Goal: Obtain resource: Obtain resource

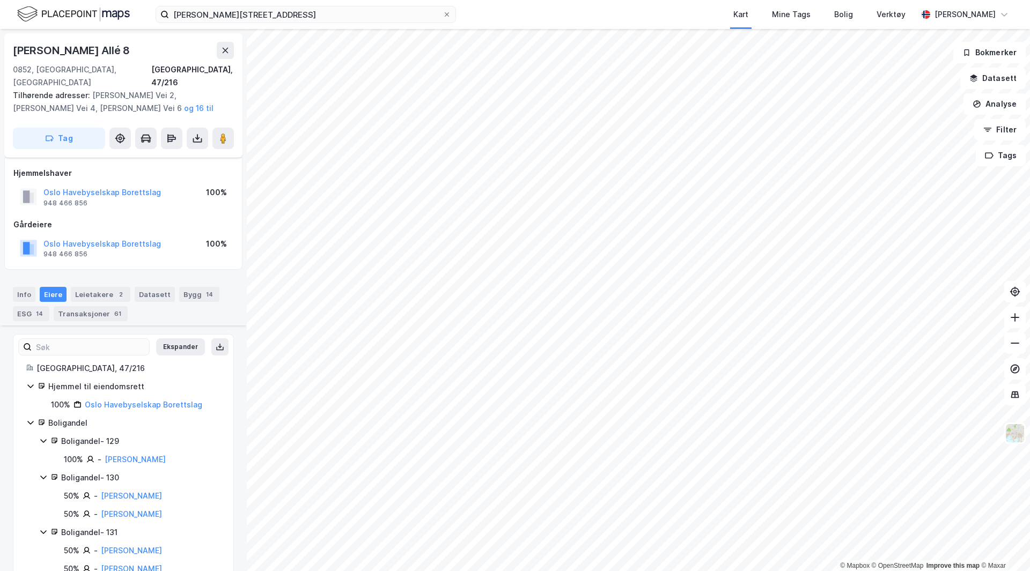
scroll to position [358, 0]
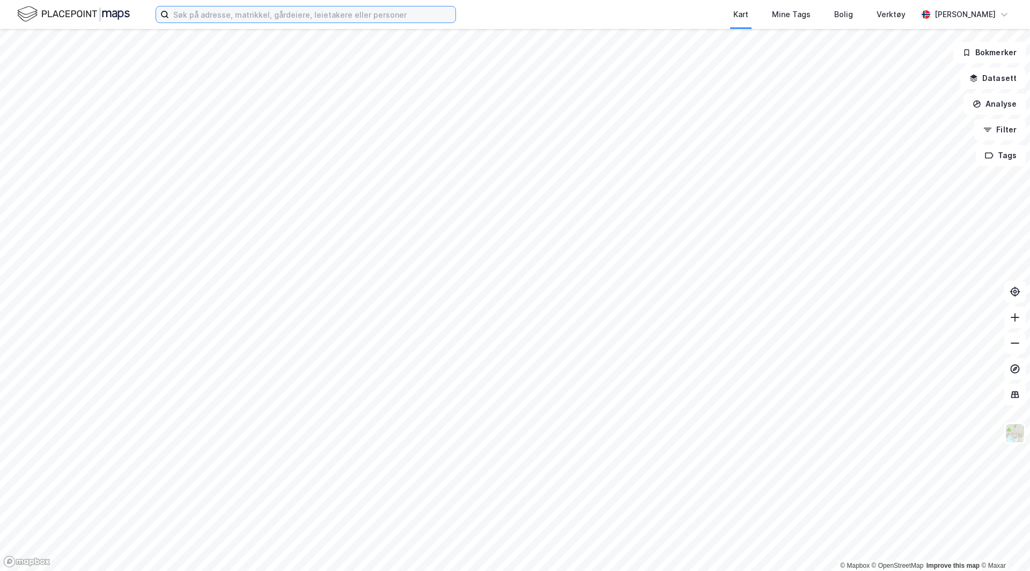
click at [351, 18] on input at bounding box center [312, 14] width 287 height 16
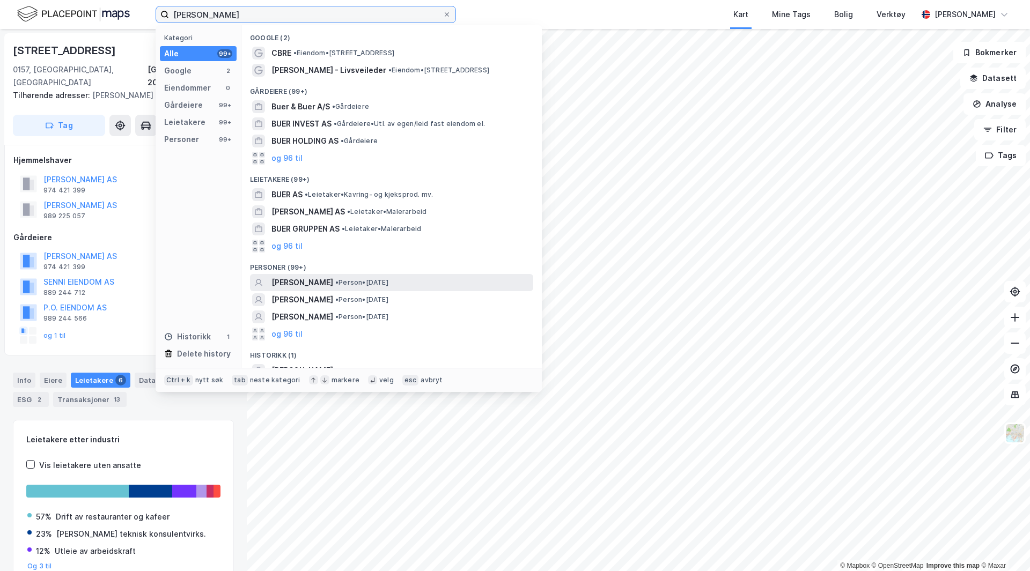
type input "jonas kure buer"
click at [316, 280] on span "JONAS KURE BUER" at bounding box center [303, 282] width 62 height 13
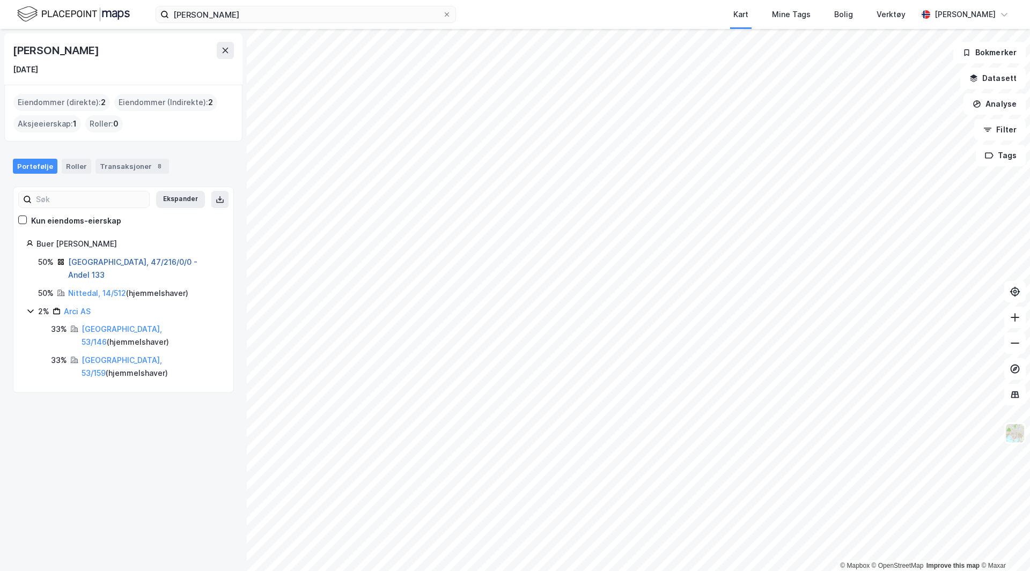
click at [95, 260] on link "Oslo, 47/216/0/0 - Andel 133" at bounding box center [132, 269] width 129 height 22
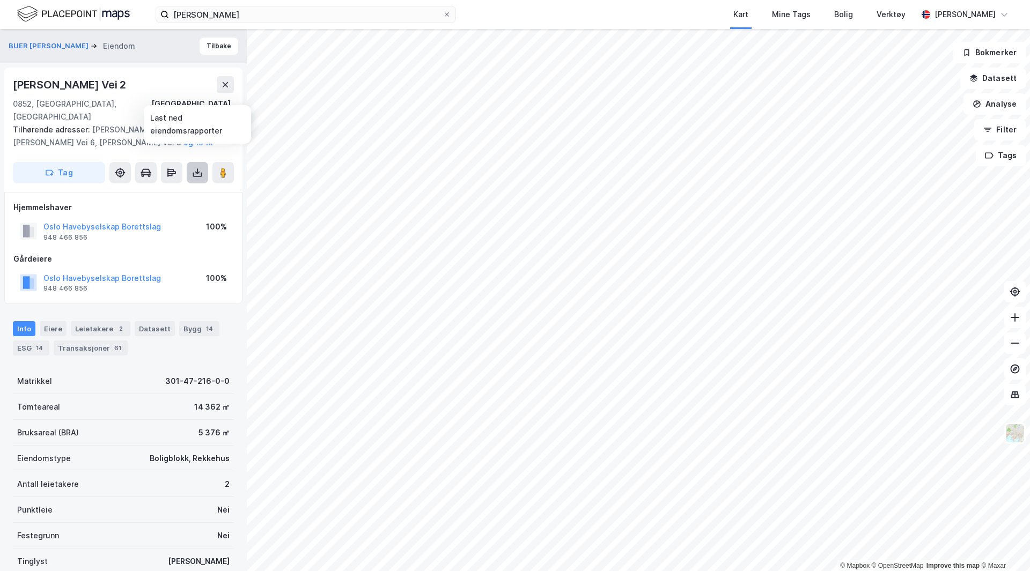
click at [196, 167] on icon at bounding box center [197, 172] width 11 height 11
click at [174, 190] on div "Last ned grunnbok" at bounding box center [144, 194] width 62 height 9
click at [52, 321] on div "Eiere" at bounding box center [53, 328] width 27 height 15
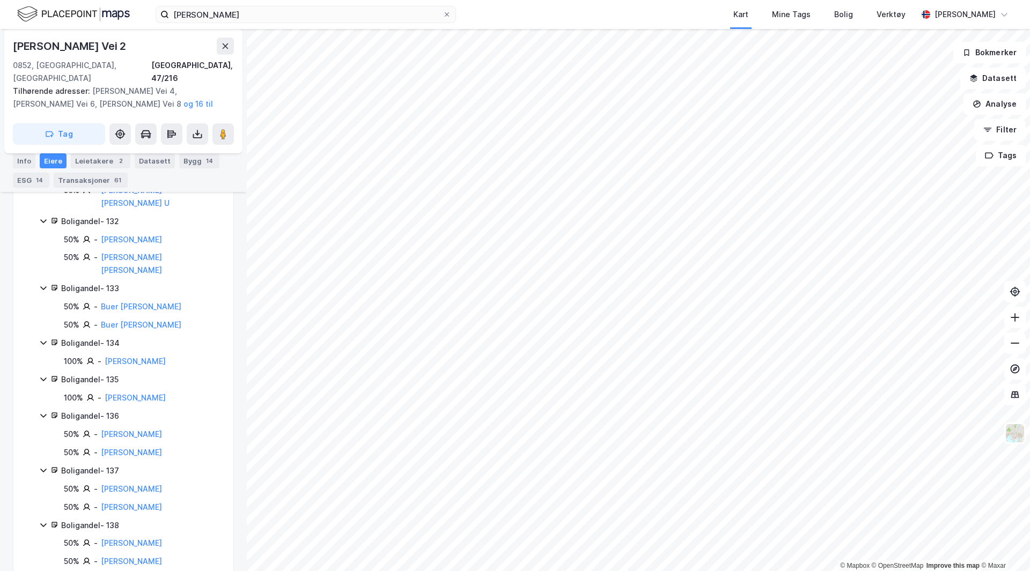
scroll to position [381, 0]
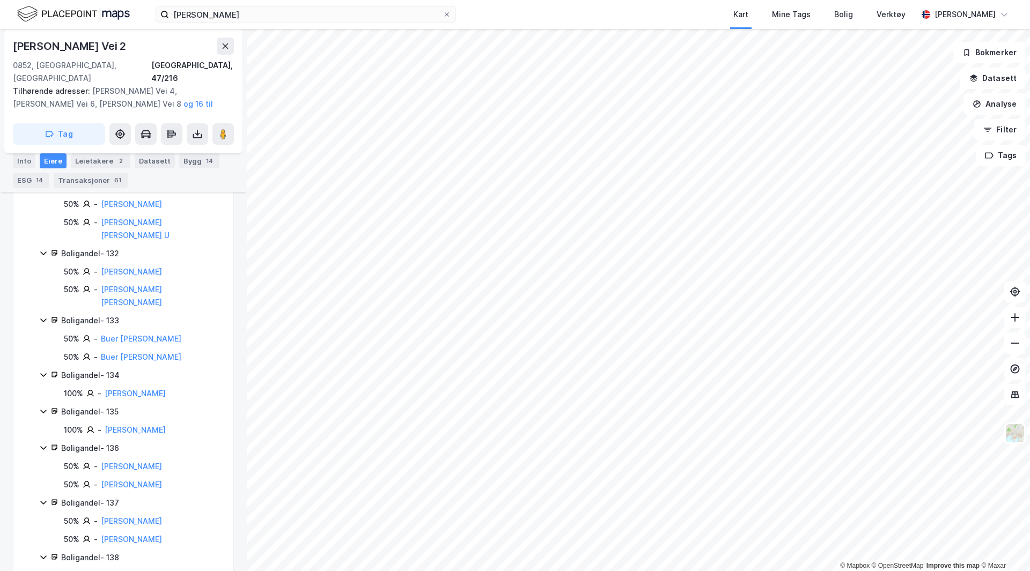
click at [110, 314] on div "Boligandel - 133" at bounding box center [140, 320] width 159 height 13
click at [86, 314] on div "Boligandel - 133" at bounding box center [140, 320] width 159 height 13
click at [0, 0] on button "og 16 til" at bounding box center [0, 0] width 0 height 0
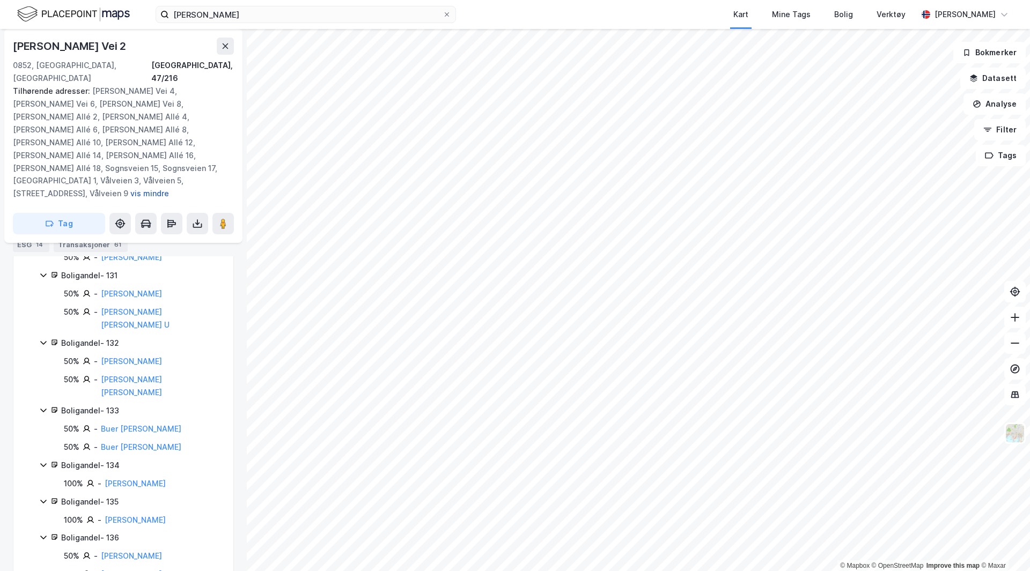
scroll to position [445, 0]
